Goal: Information Seeking & Learning: Learn about a topic

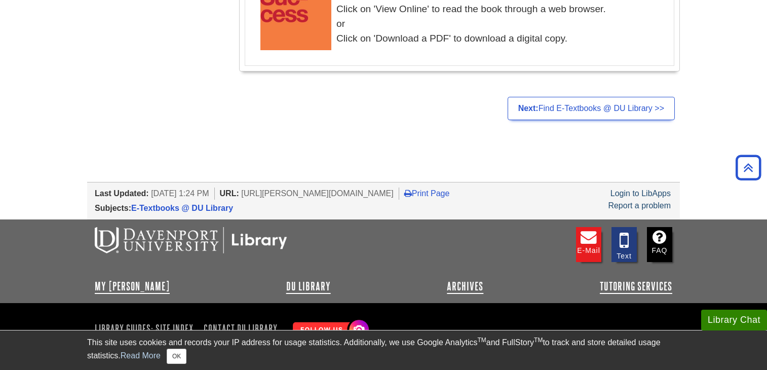
scroll to position [2178, 0]
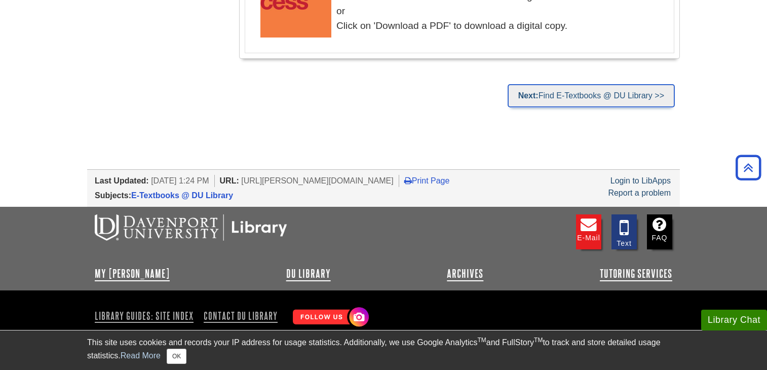
click at [557, 97] on link "Next: Find E-Textbooks @ DU Library >>" at bounding box center [591, 95] width 167 height 23
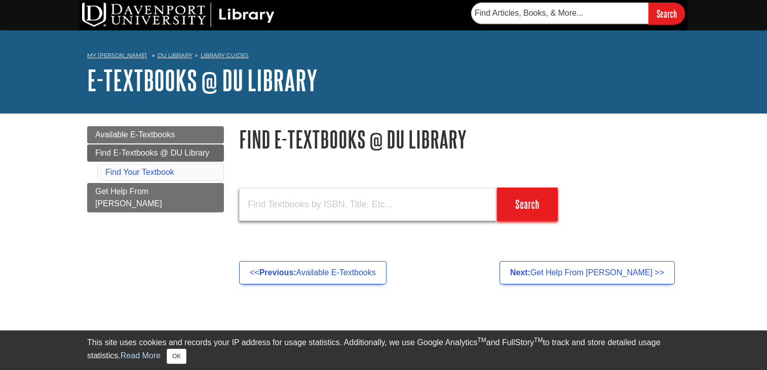
click at [285, 217] on input "text" at bounding box center [368, 204] width 258 height 33
click at [391, 201] on input "text" at bounding box center [368, 204] width 258 height 33
type input "Data275"
click at [497, 187] on input "Search" at bounding box center [527, 203] width 61 height 33
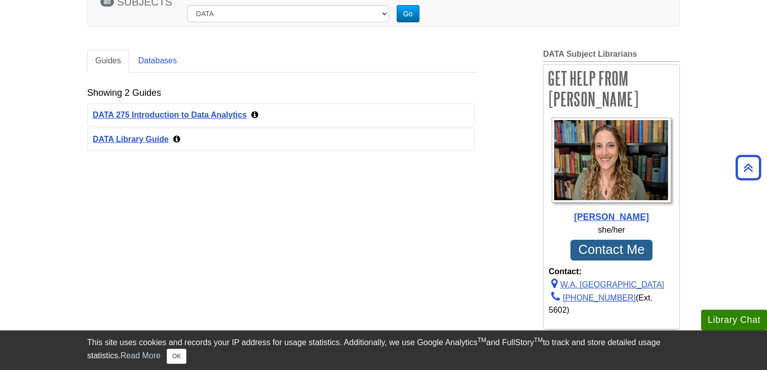
scroll to position [101, 0]
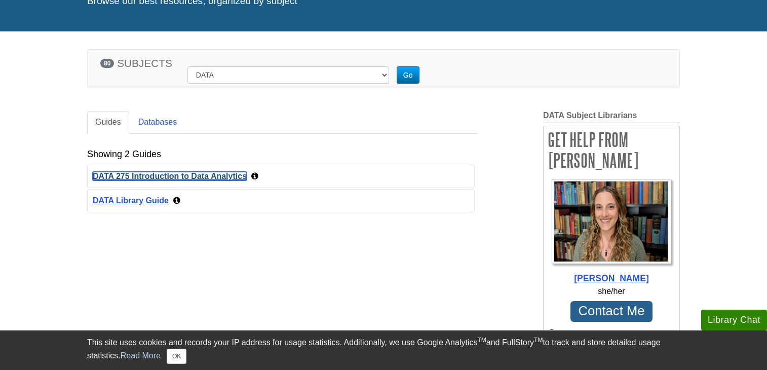
click at [194, 175] on link "DATA 275 Introduction to Data Analytics" at bounding box center [170, 176] width 154 height 9
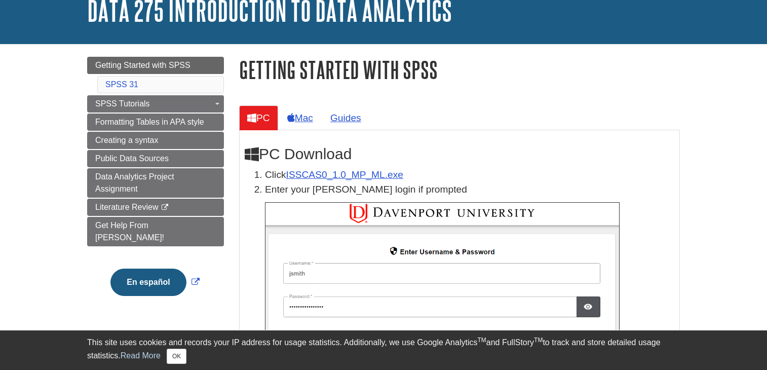
scroll to position [152, 0]
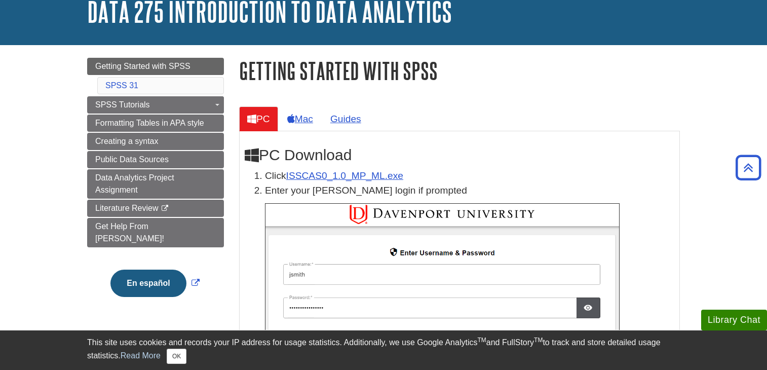
scroll to position [0, 0]
